Goal: Information Seeking & Learning: Learn about a topic

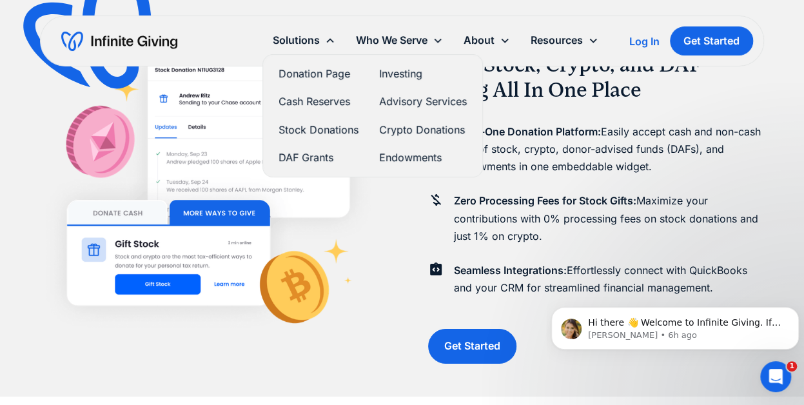
click at [311, 73] on link "Donation Page" at bounding box center [318, 73] width 80 height 17
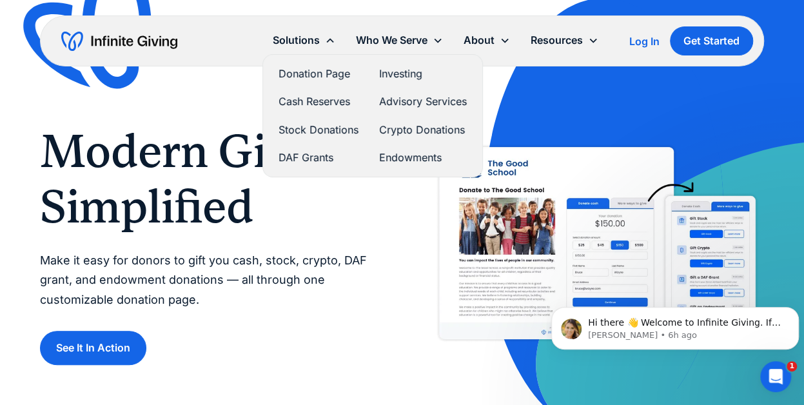
click at [310, 126] on link "Stock Donations" at bounding box center [318, 129] width 80 height 17
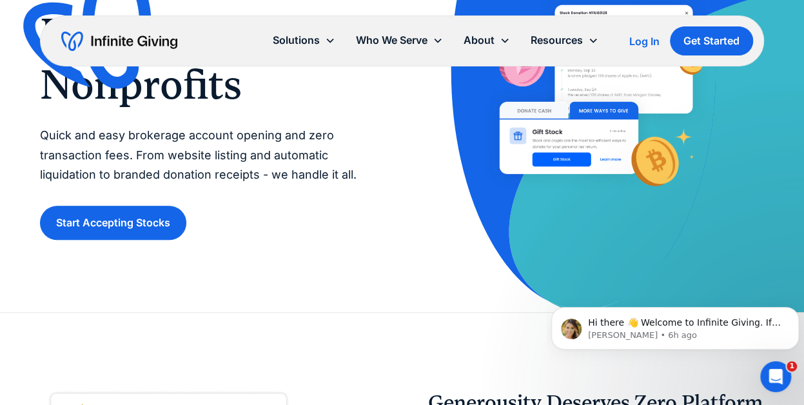
scroll to position [169, 0]
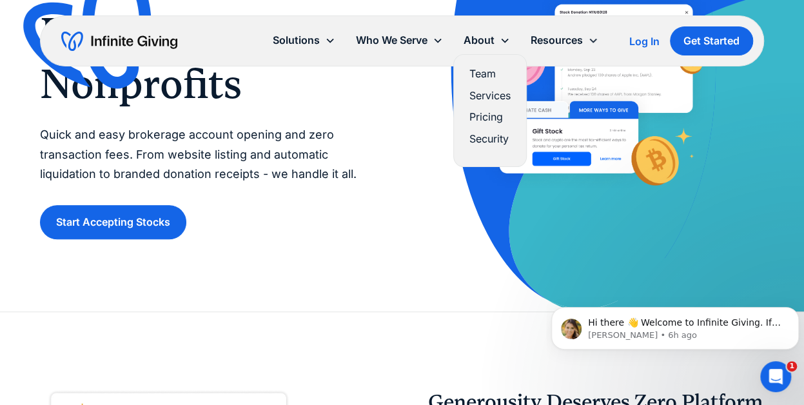
click at [488, 96] on link "Services" at bounding box center [489, 95] width 41 height 17
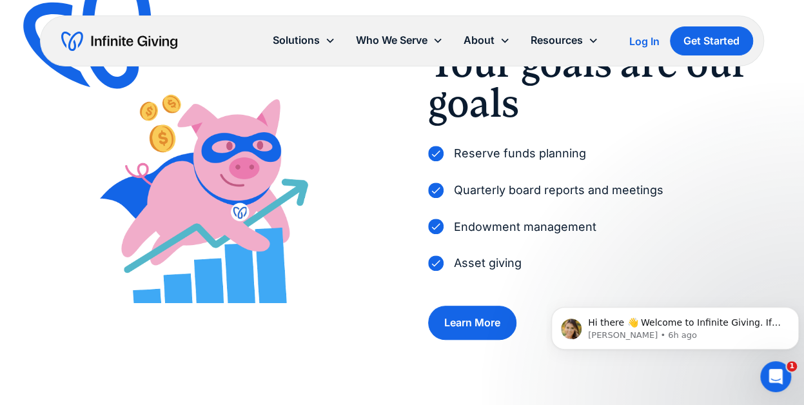
scroll to position [673, 0]
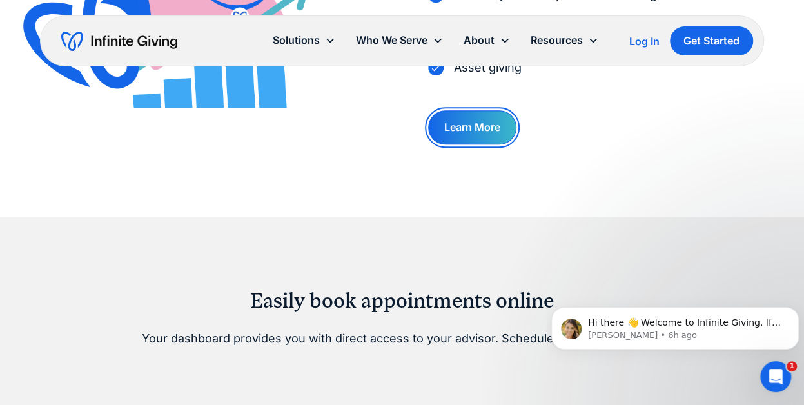
click at [476, 137] on link "Learn More" at bounding box center [472, 127] width 88 height 34
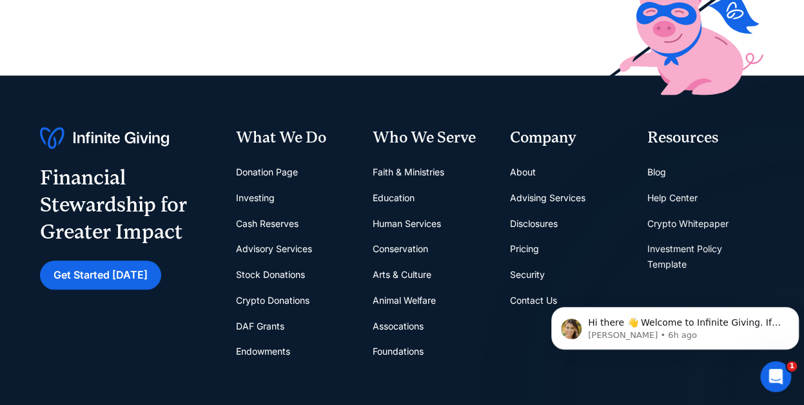
scroll to position [451, 0]
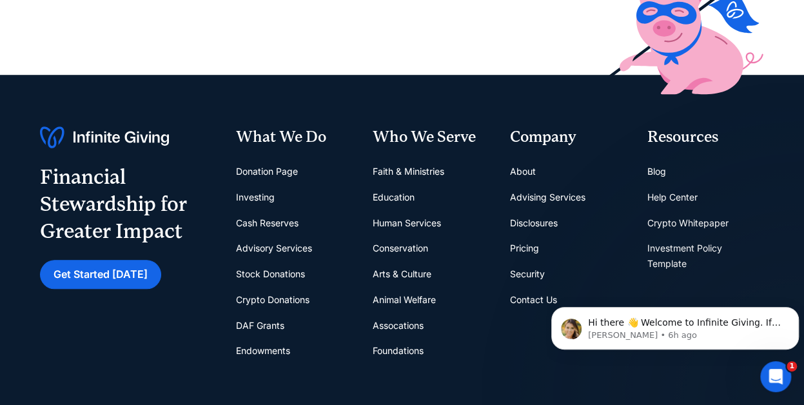
click at [522, 251] on link "Pricing" at bounding box center [524, 248] width 29 height 26
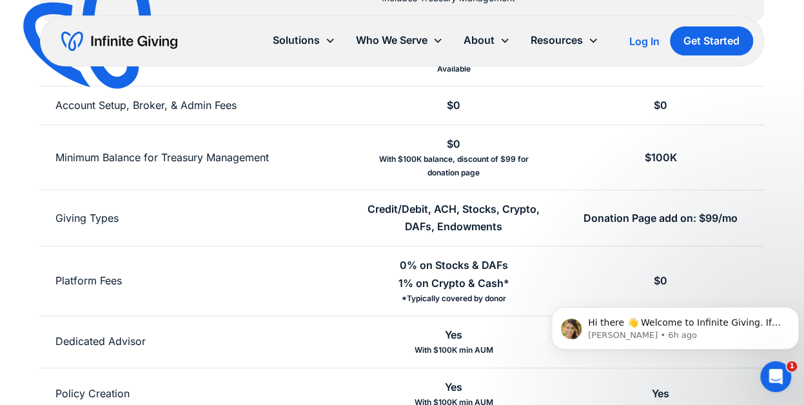
scroll to position [510, 0]
